Goal: Information Seeking & Learning: Learn about a topic

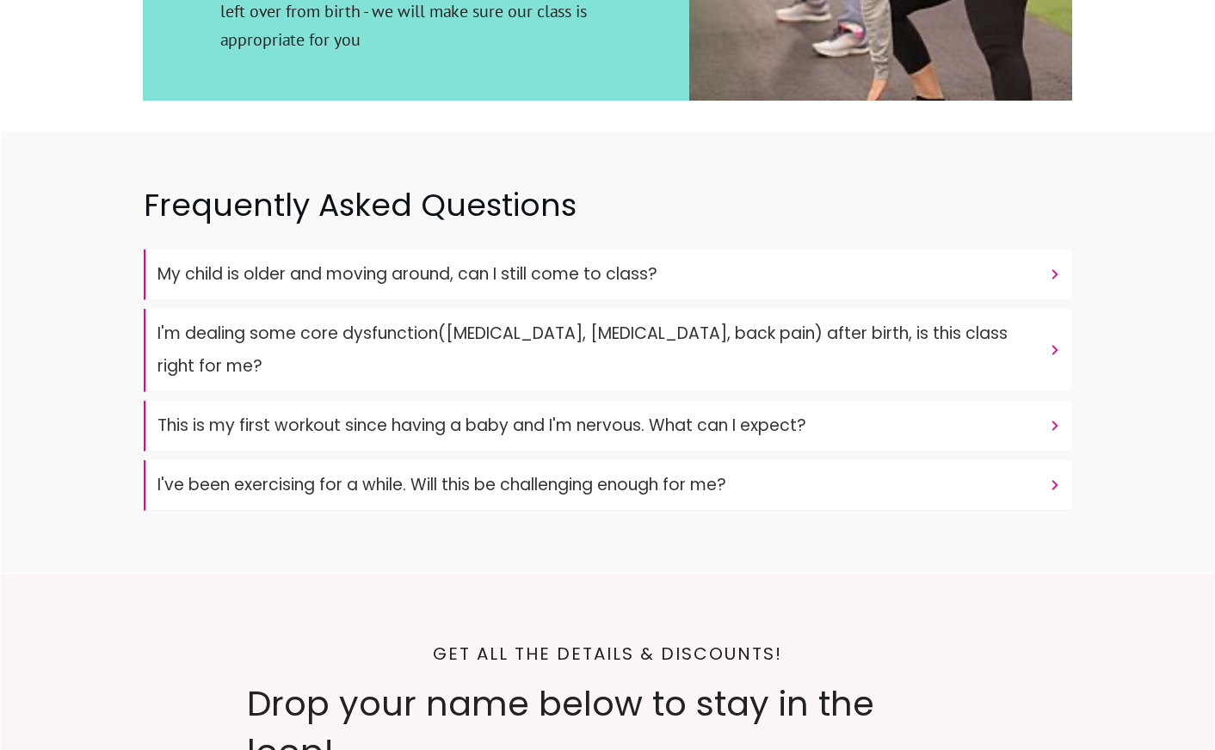
scroll to position [4322, 0]
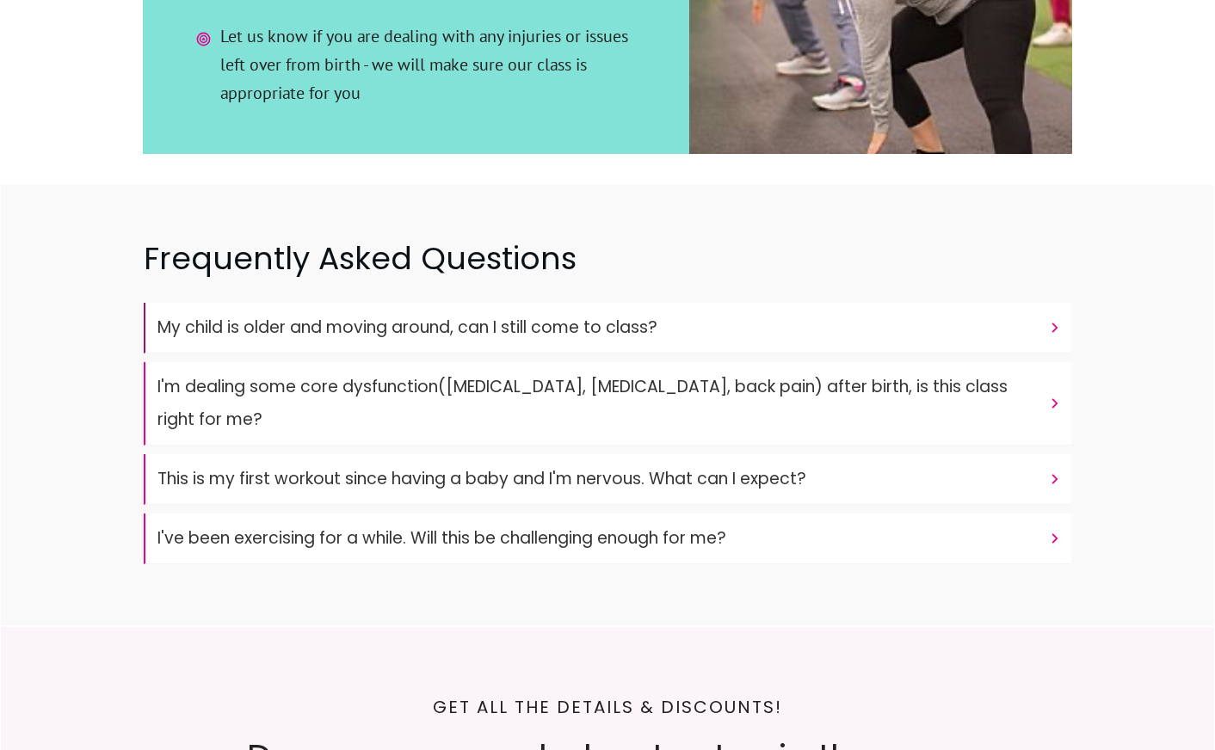
click at [358, 316] on font "My child is older and moving around, can I still come to class?" at bounding box center [407, 327] width 500 height 23
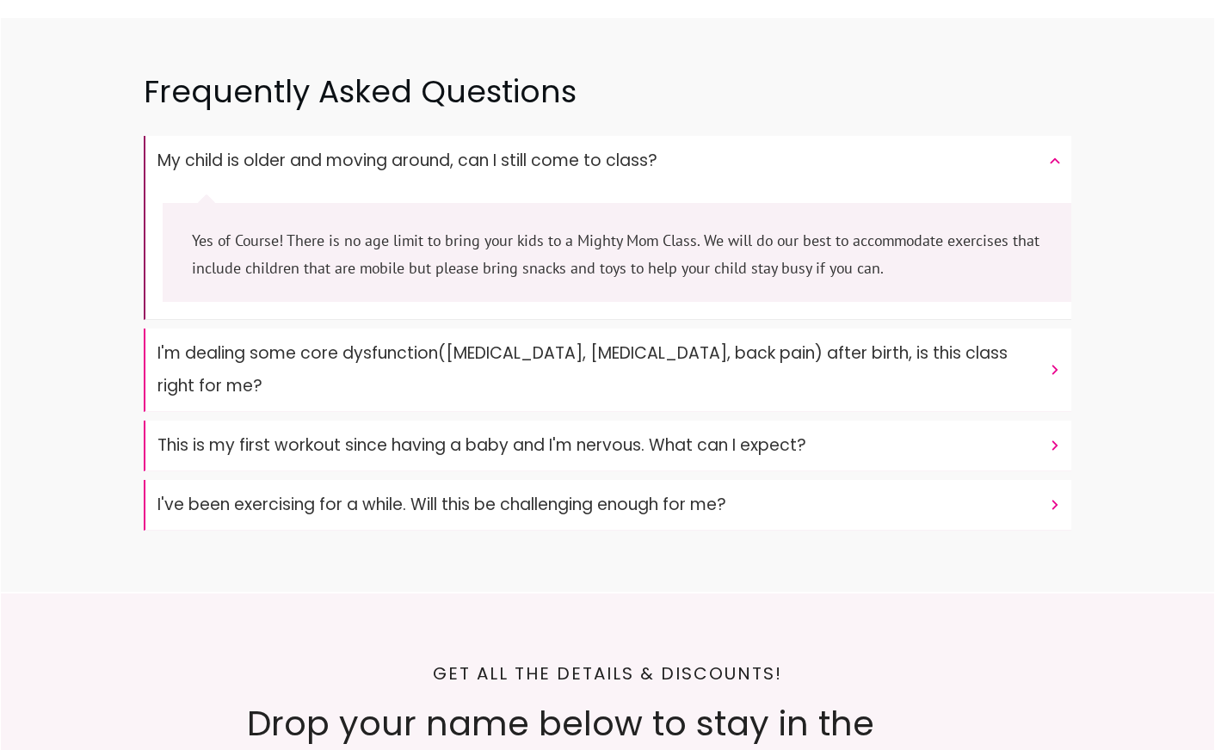
scroll to position [4500, 0]
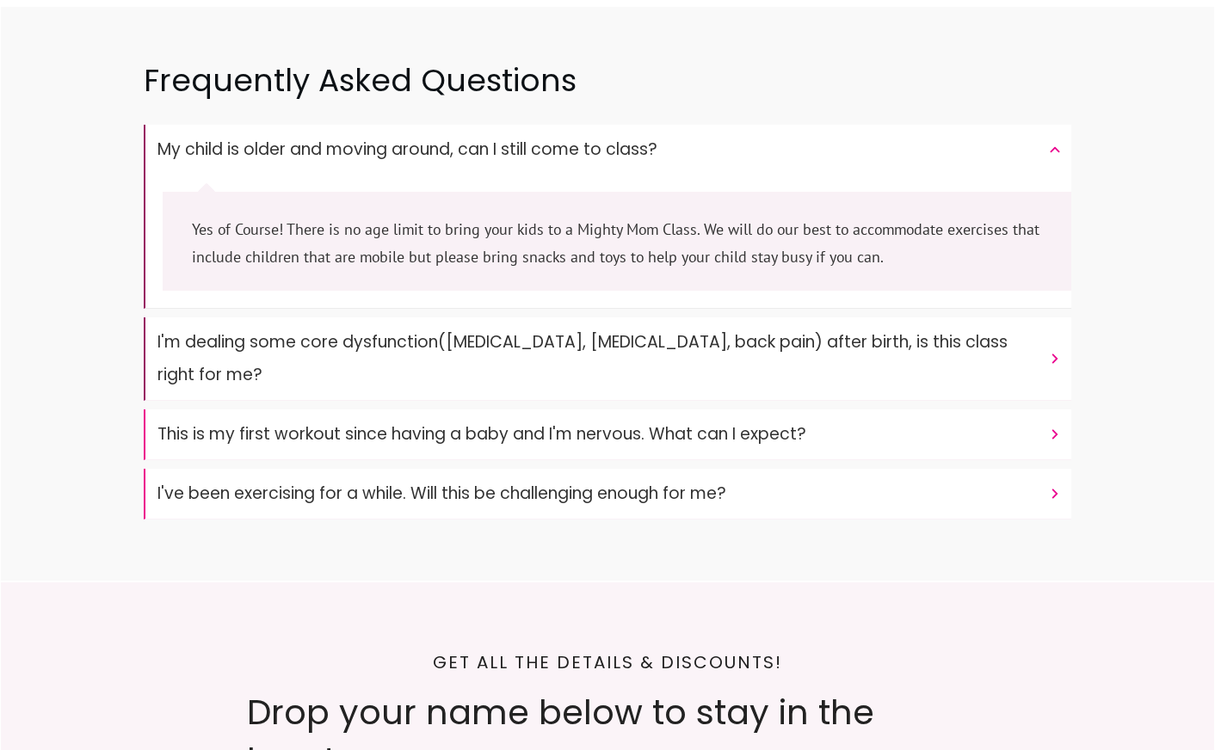
click at [358, 330] on font "I'm dealing some core dysfunction([MEDICAL_DATA], [MEDICAL_DATA], back pain) af…" at bounding box center [582, 358] width 850 height 56
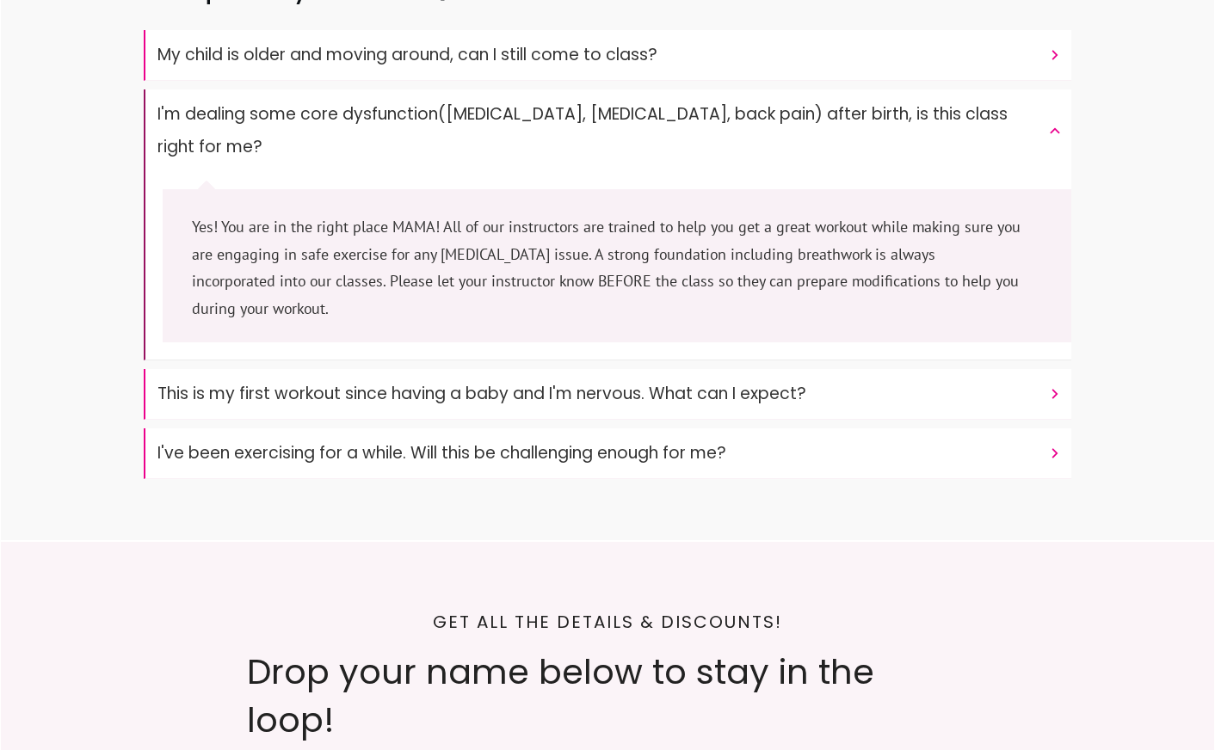
scroll to position [4598, 0]
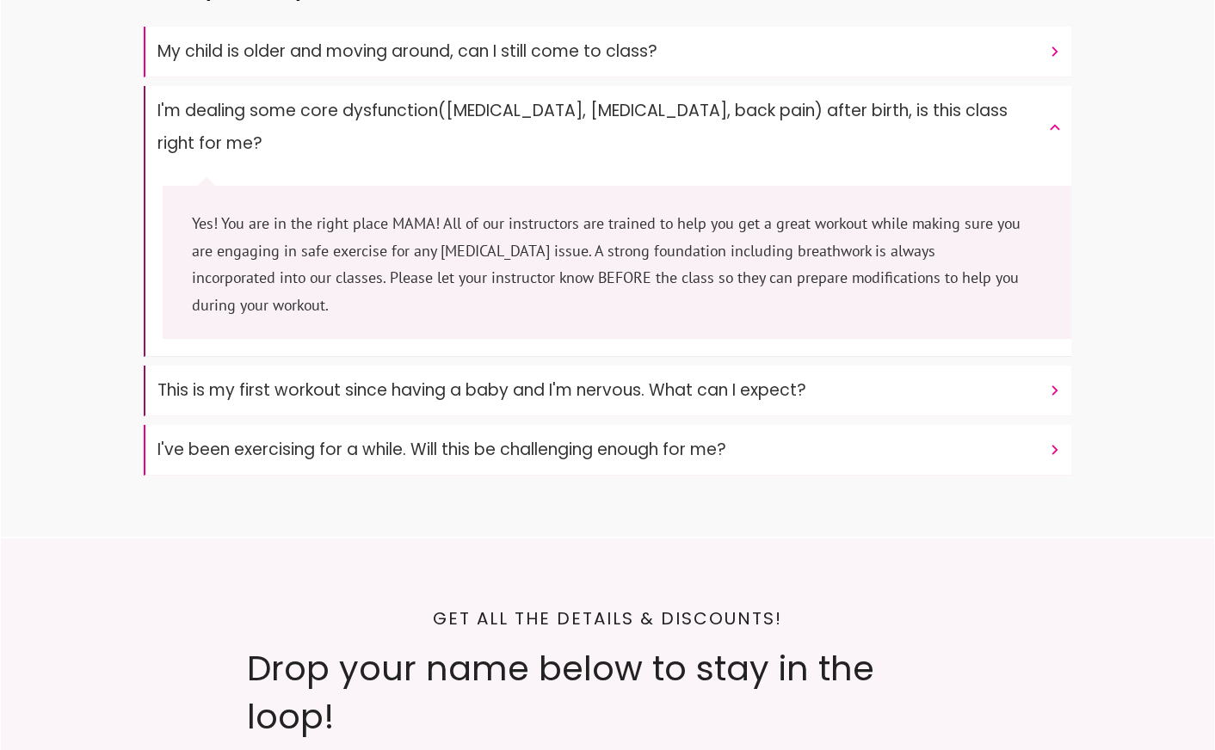
click at [352, 379] on font "This is my first workout since having a baby and I'm nervous. What can I expect?" at bounding box center [481, 390] width 649 height 23
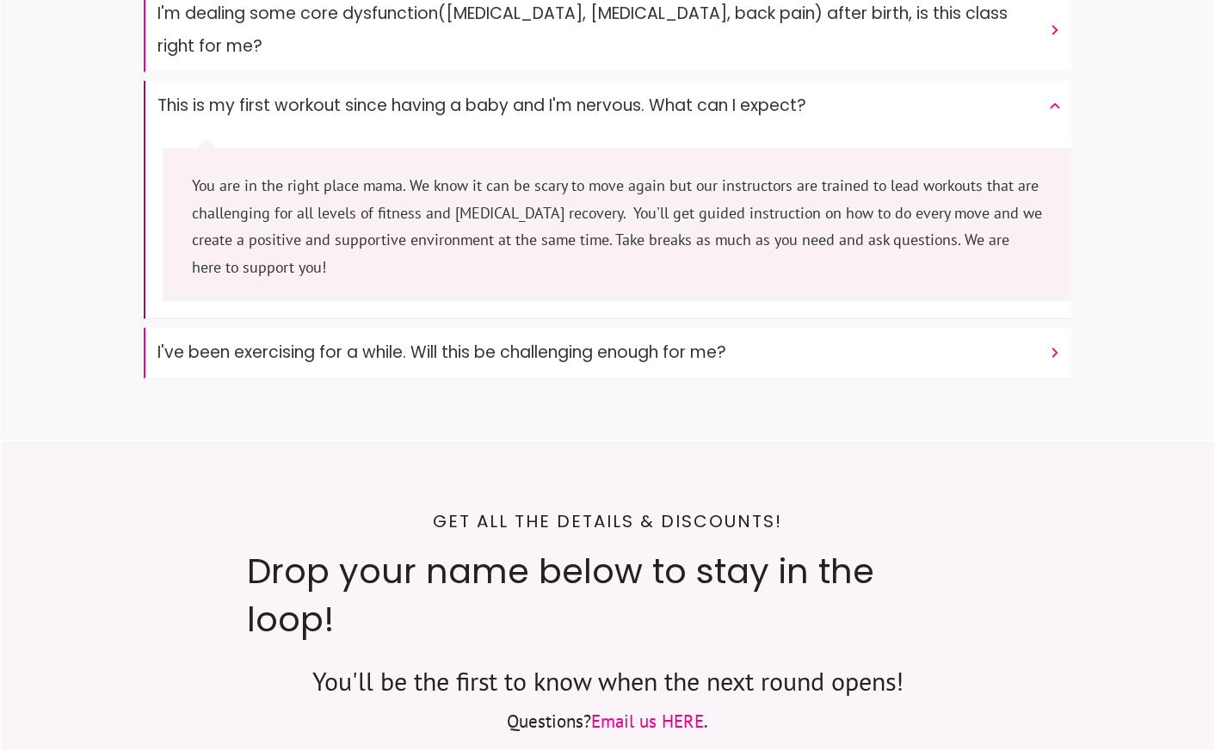
scroll to position [4704, 0]
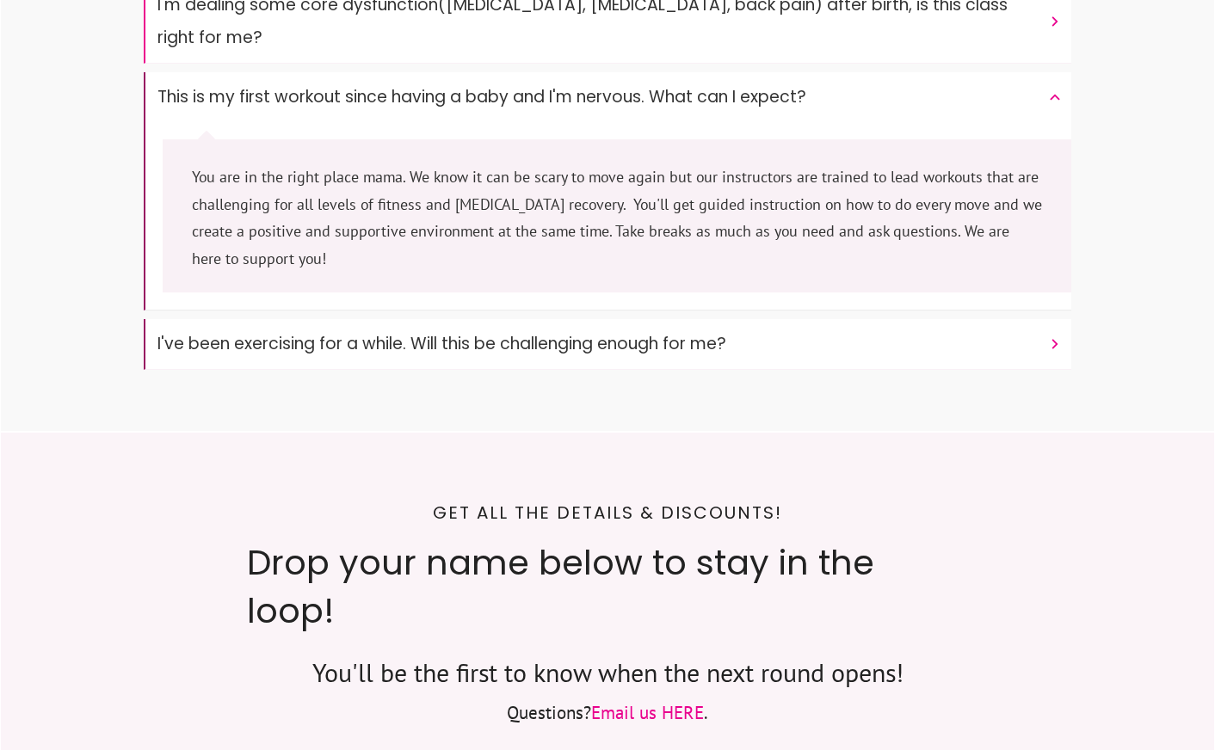
click at [350, 319] on "I've been exercising for a while. Will this be challenging enough for me?" at bounding box center [608, 344] width 928 height 51
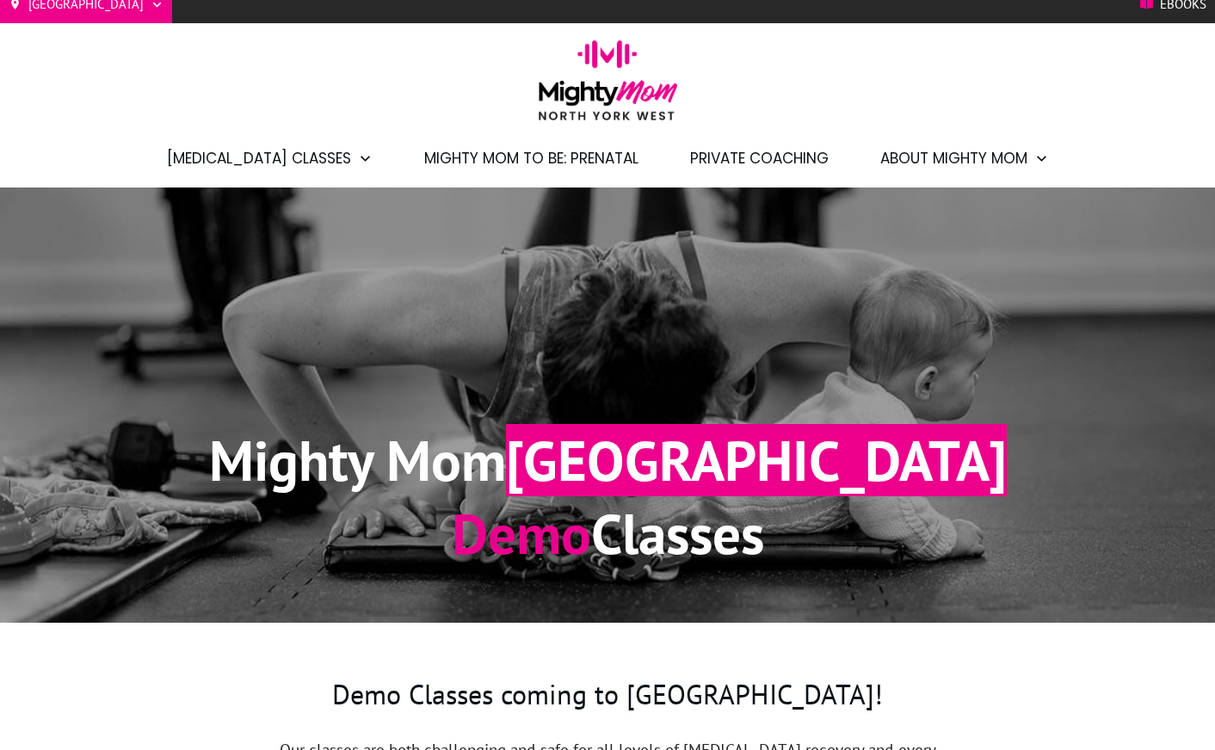
scroll to position [0, 0]
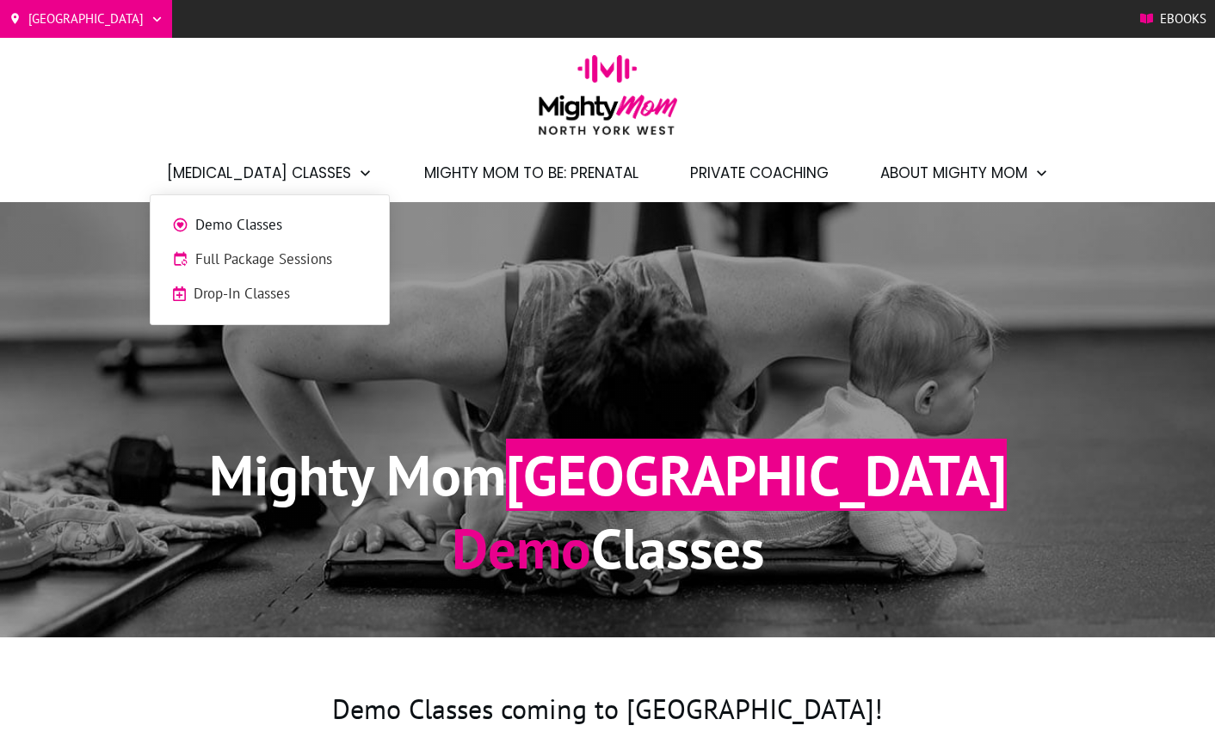
click at [243, 268] on span "Full Package Sessions" at bounding box center [281, 260] width 172 height 22
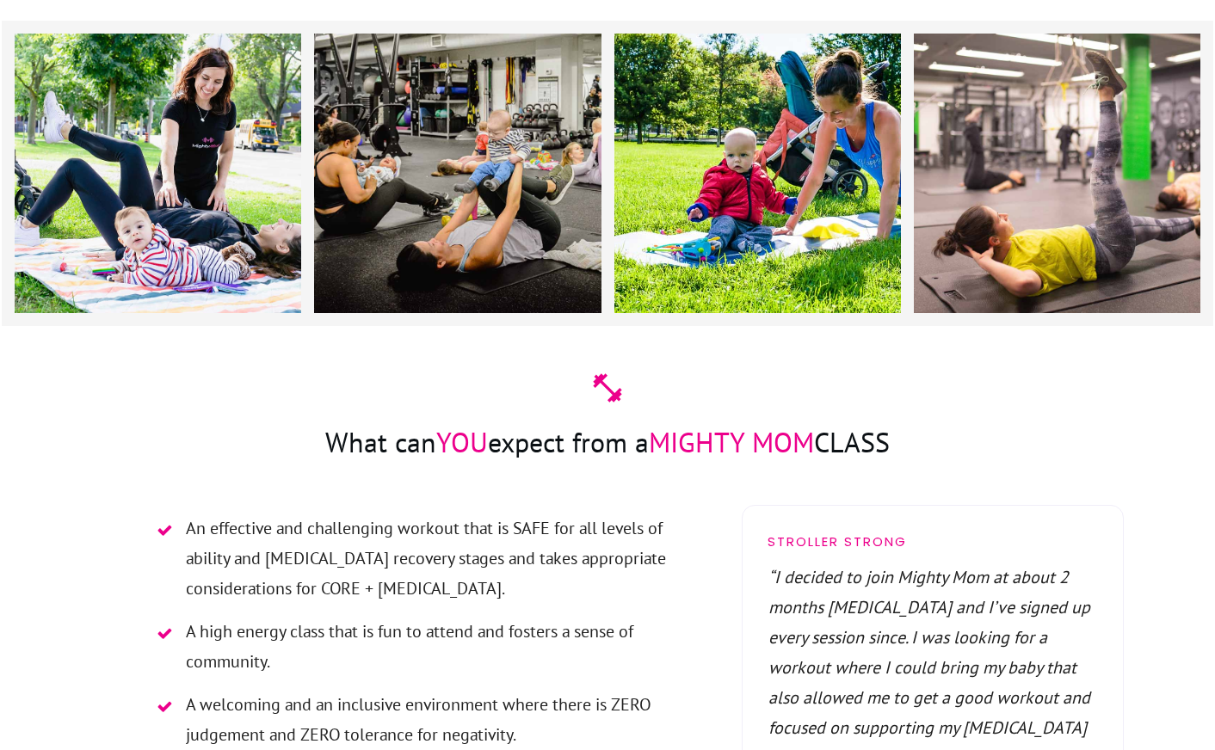
scroll to position [2962, 0]
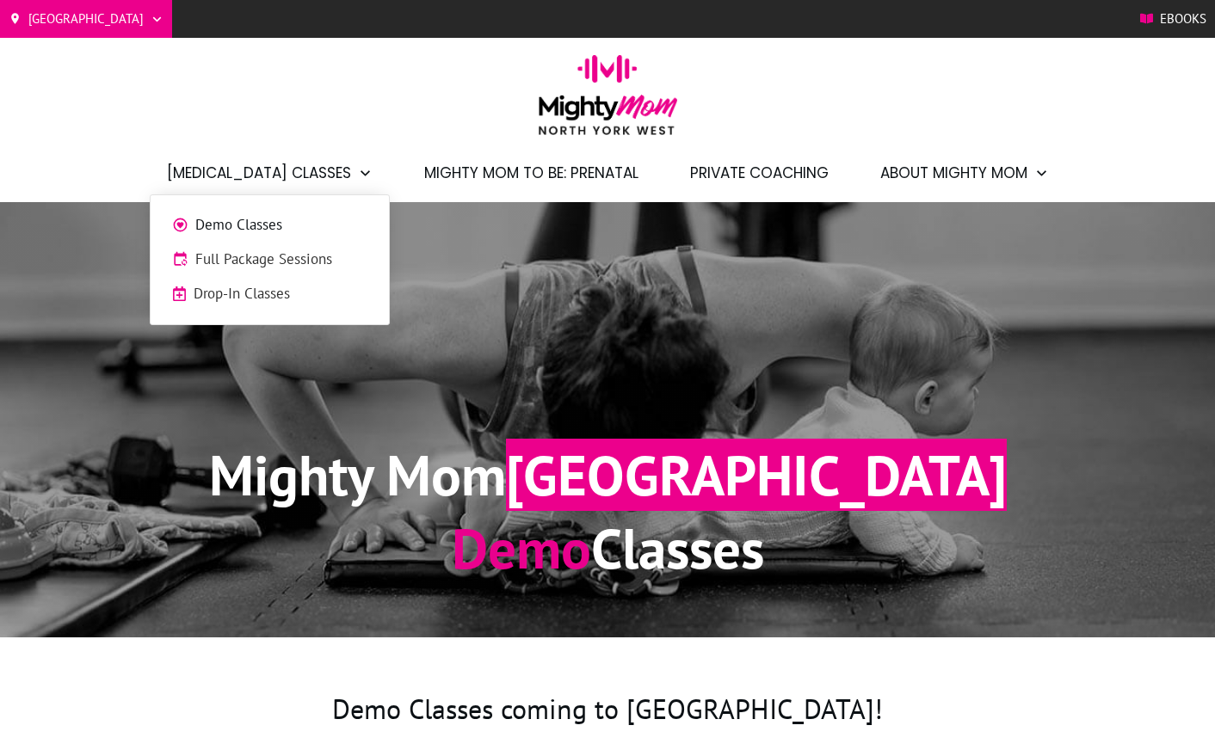
click at [318, 289] on span "Drop-In Classes" at bounding box center [281, 294] width 174 height 22
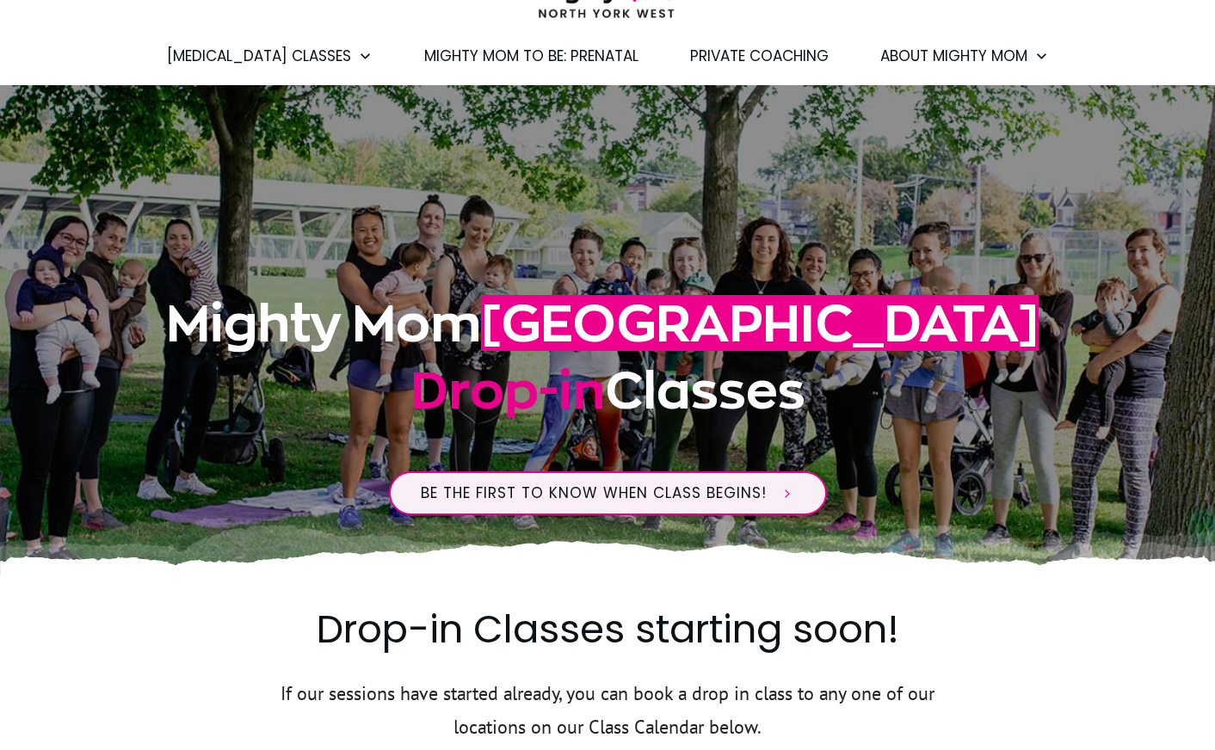
scroll to position [122, 0]
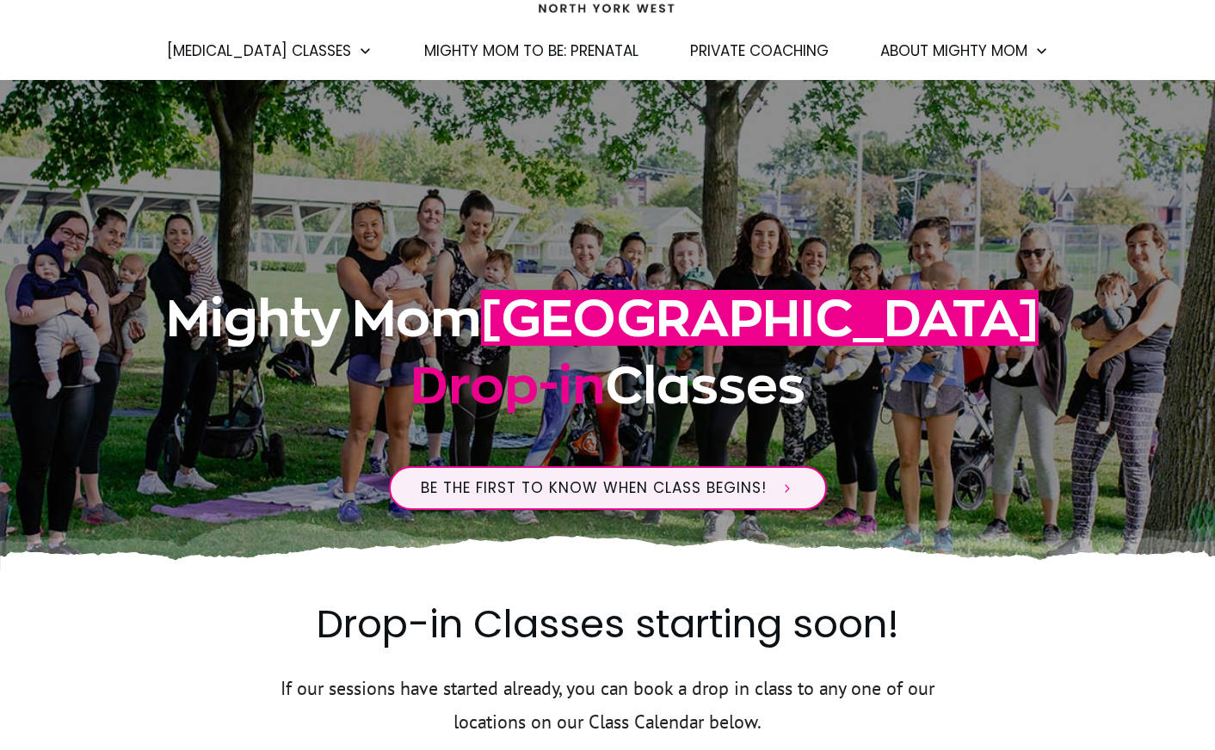
click at [598, 336] on span "[GEOGRAPHIC_DATA]" at bounding box center [760, 318] width 558 height 56
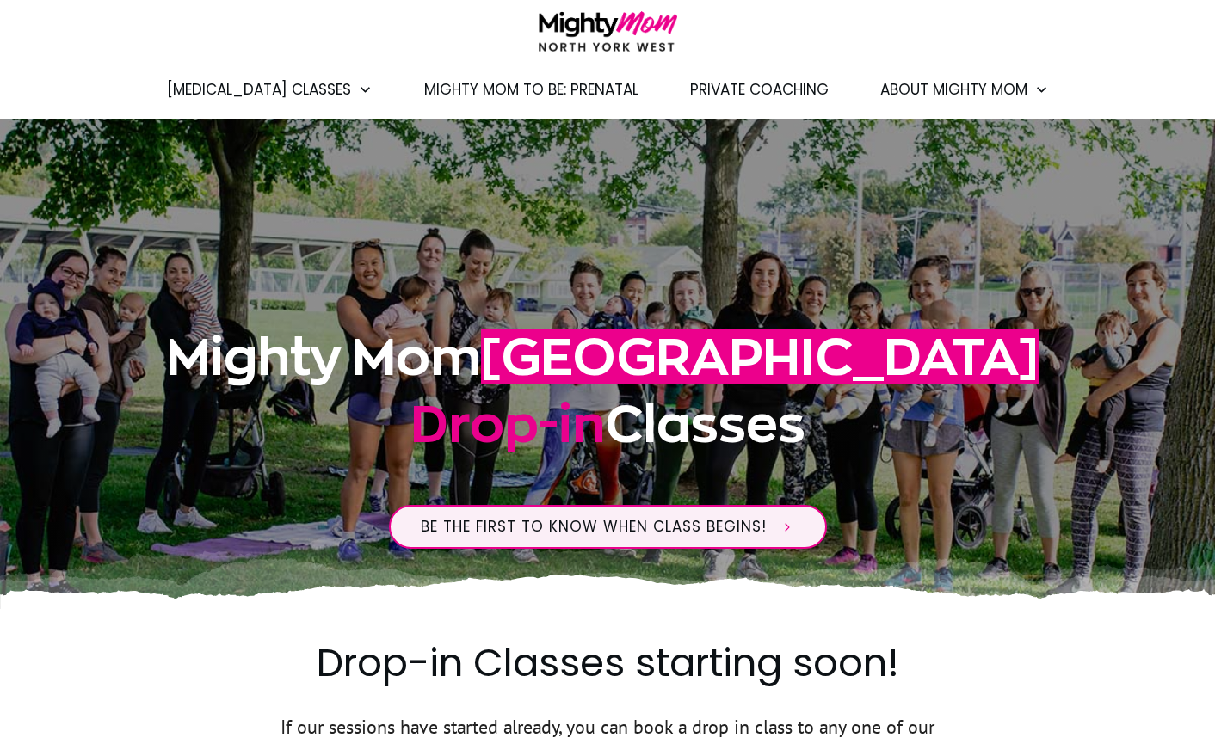
scroll to position [0, 0]
